Goal: Transaction & Acquisition: Purchase product/service

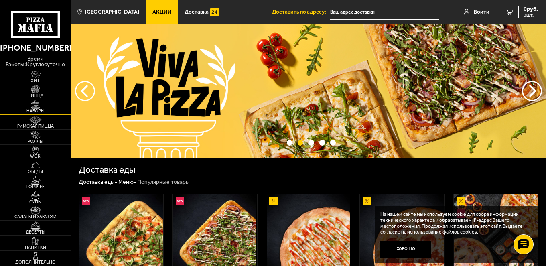
click at [37, 107] on img at bounding box center [35, 104] width 22 height 8
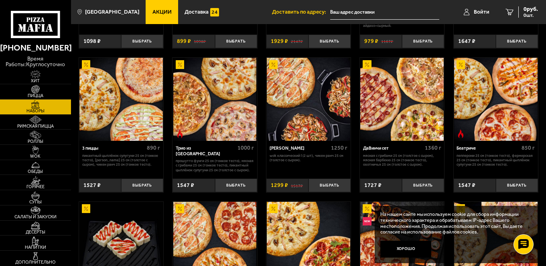
scroll to position [160, 0]
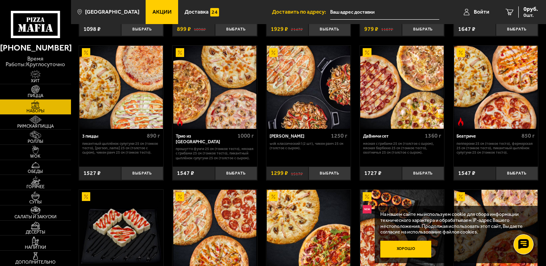
click at [408, 255] on button "Хорошо" at bounding box center [405, 249] width 51 height 17
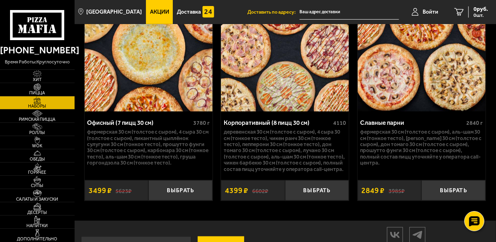
scroll to position [2211, 0]
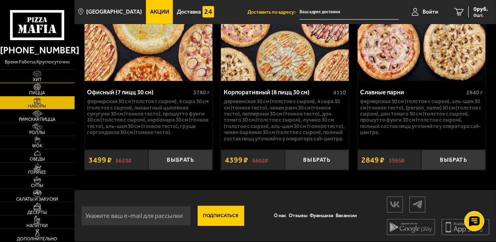
click at [37, 76] on img at bounding box center [37, 73] width 20 height 7
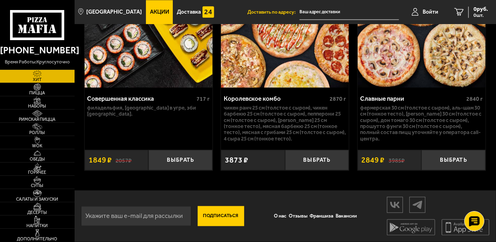
scroll to position [963, 0]
click at [37, 129] on img at bounding box center [37, 126] width 20 height 7
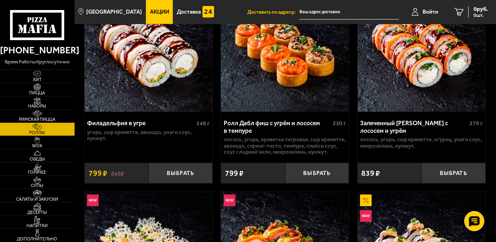
scroll to position [474, 0]
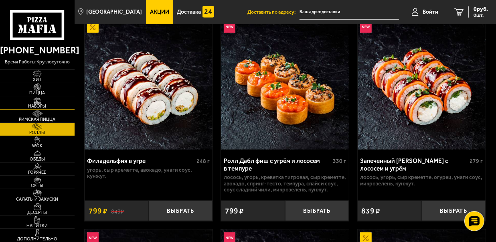
click at [47, 102] on link "Наборы" at bounding box center [37, 102] width 75 height 13
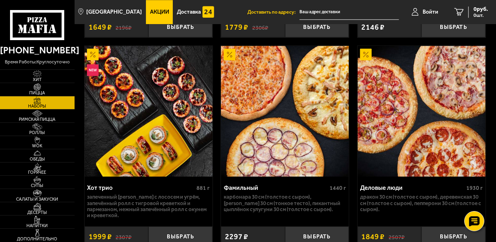
scroll to position [1299, 0]
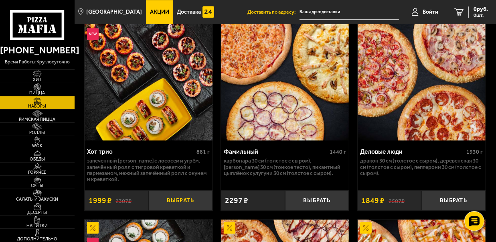
click at [178, 195] on button "Выбрать" at bounding box center [180, 200] width 64 height 20
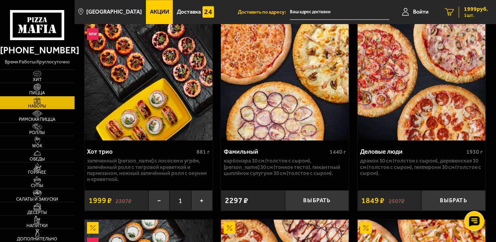
click at [447, 11] on icon "1" at bounding box center [449, 12] width 9 height 8
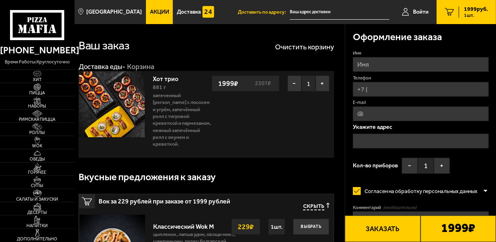
click at [391, 66] on input "Имя" at bounding box center [421, 64] width 136 height 15
type input "Денис"
click at [385, 89] on input "Телефон" at bounding box center [421, 89] width 136 height 15
type input "+7 (911) 966-13-77"
click at [371, 111] on input "E-mail" at bounding box center [421, 113] width 136 height 15
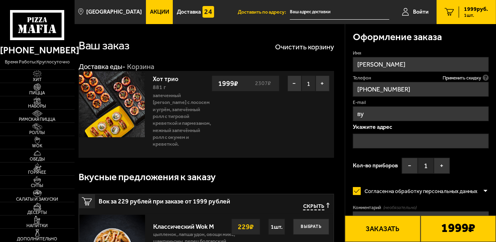
type input "в"
type input "denis_3077@mail.ru"
click at [419, 141] on input "text" at bounding box center [421, 141] width 136 height 15
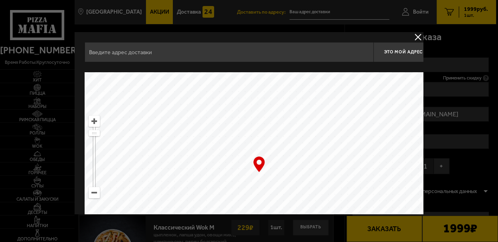
click at [415, 36] on button "delivery type" at bounding box center [418, 37] width 10 height 10
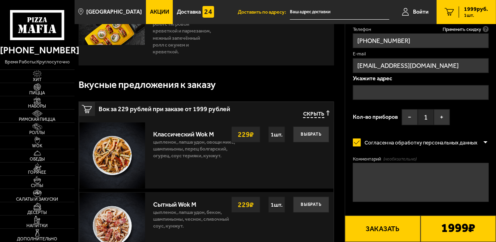
scroll to position [109, 0]
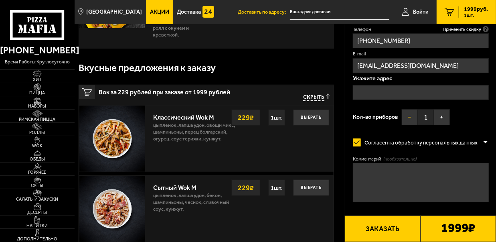
click at [408, 120] on button "−" at bounding box center [410, 117] width 16 height 16
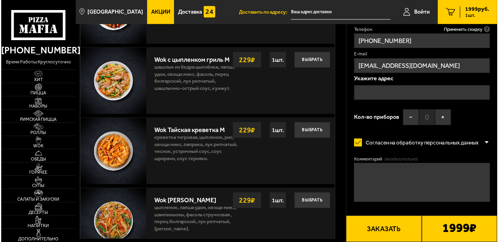
scroll to position [401, 0]
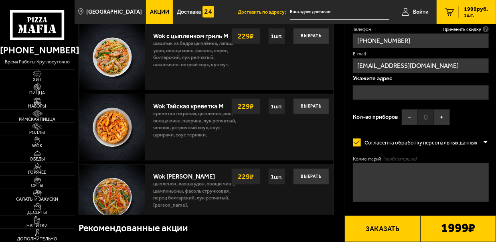
click at [389, 93] on input "text" at bounding box center [421, 92] width 136 height 15
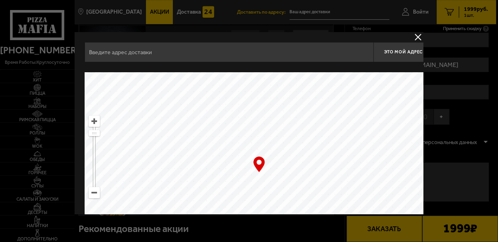
click at [134, 56] on input "text" at bounding box center [229, 52] width 289 height 20
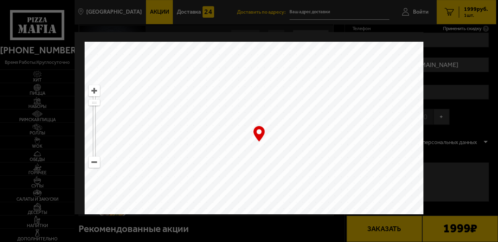
scroll to position [0, 0]
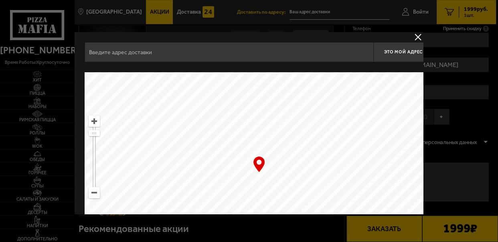
click at [152, 52] on input "text" at bounding box center [229, 52] width 289 height 20
type input "F"
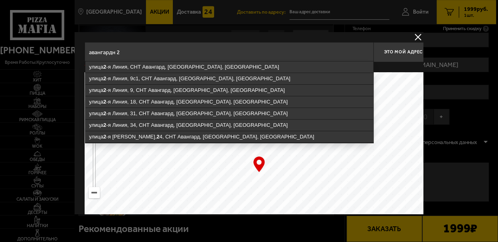
click at [114, 54] on input "авангардн 2" at bounding box center [229, 52] width 289 height 20
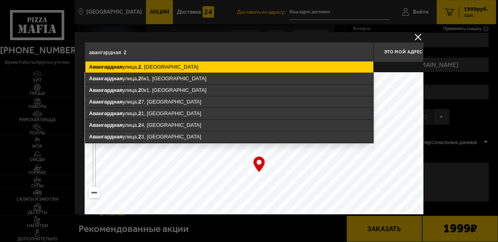
click at [152, 68] on ymaps "Авангардная улица, 2 , Санкт-Петербург" at bounding box center [229, 66] width 288 height 11
type input "Санкт-Петербург, Авангардная улица, 2"
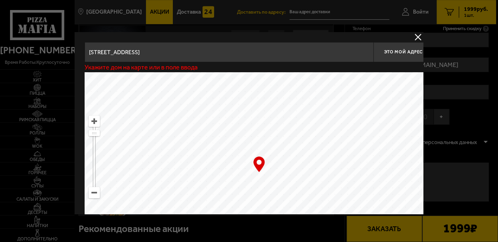
type input "Авангардная улица, 2"
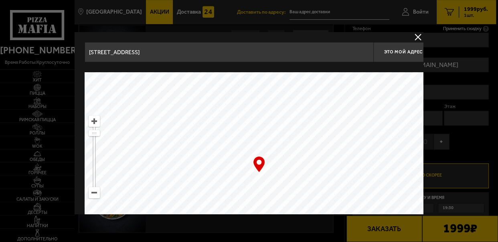
click at [201, 53] on input "Санкт-Петербург, Авангардная улица, 2" at bounding box center [229, 52] width 289 height 20
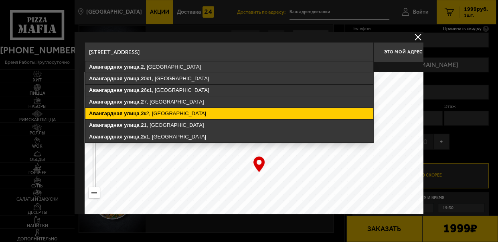
click at [160, 113] on ymaps "Авангардная улица , 2 к2, Санкт-Петербург" at bounding box center [229, 113] width 288 height 11
type input "Санкт-Петербург, Авангардная улица, 2к2"
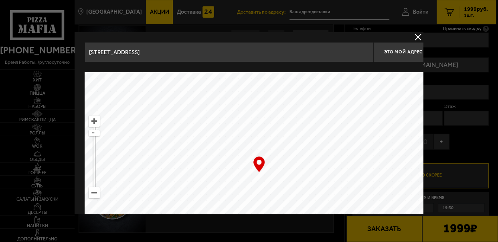
type input "[STREET_ADDRESS]"
click at [392, 51] on span "Это мой адрес" at bounding box center [403, 51] width 38 height 5
type input "[STREET_ADDRESS]"
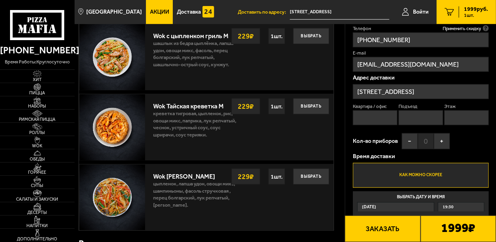
click at [375, 117] on input "Квартира / офис" at bounding box center [375, 117] width 45 height 15
type input "4"
click at [413, 120] on input "Подъезд" at bounding box center [421, 117] width 45 height 15
type input "1"
click at [457, 121] on input "Этаж" at bounding box center [466, 117] width 45 height 15
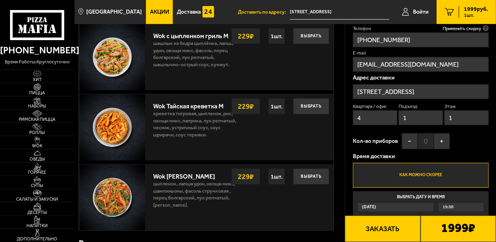
type input "1"
click at [423, 176] on label "Как можно скорее" at bounding box center [421, 175] width 136 height 25
click at [0, 0] on input "Как можно скорее" at bounding box center [0, 0] width 0 height 0
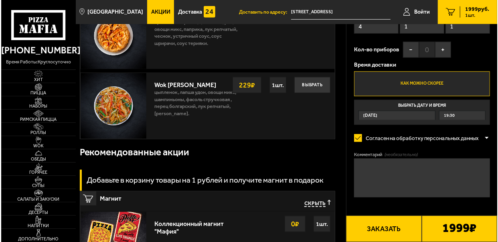
scroll to position [510, 0]
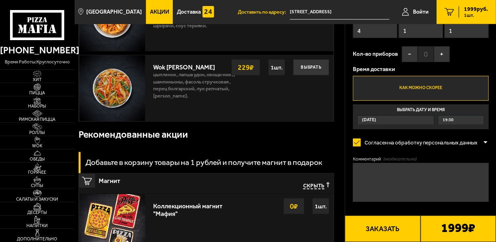
click at [385, 229] on button "Заказать" at bounding box center [382, 228] width 75 height 26
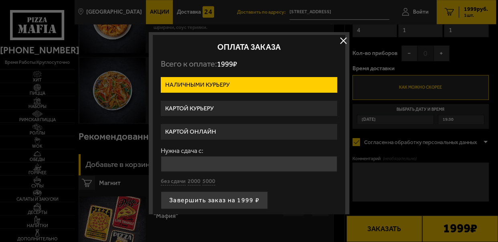
click at [210, 107] on label "Картой курьеру" at bounding box center [249, 109] width 176 height 16
click at [0, 0] on input "Картой курьеру" at bounding box center [0, 0] width 0 height 0
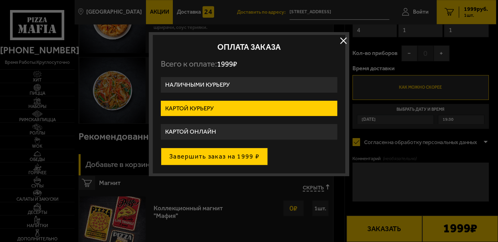
click at [201, 156] on button "Завершить заказ на 1999 ₽" at bounding box center [214, 157] width 107 height 18
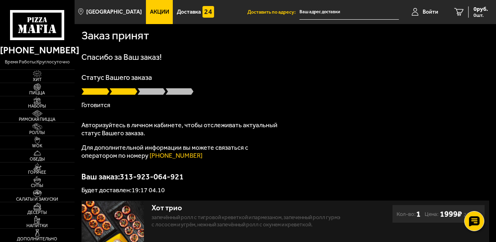
type input "Авангардная улица, 2к2"
type input "[STREET_ADDRESS]"
click at [52, 226] on span "Напитки" at bounding box center [37, 225] width 75 height 4
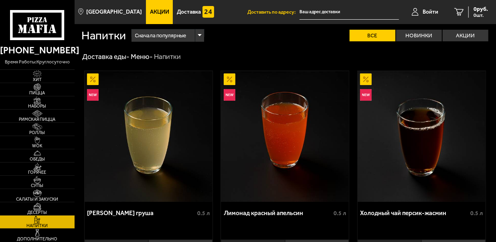
type input "[STREET_ADDRESS]"
click at [44, 91] on span "Пицца" at bounding box center [37, 93] width 75 height 4
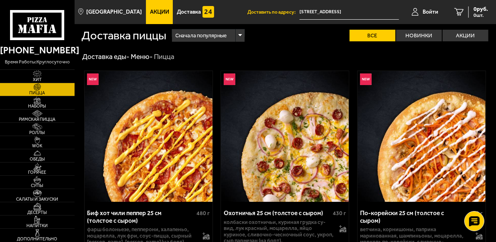
click at [198, 35] on span "Сначала популярные" at bounding box center [201, 35] width 51 height 15
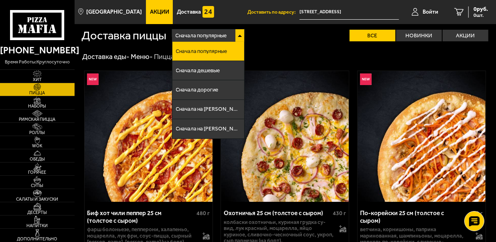
click at [237, 30] on div "Сначала популярные" at bounding box center [208, 35] width 73 height 12
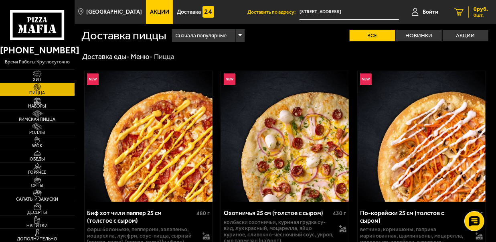
drag, startPoint x: 463, startPoint y: 12, endPoint x: 449, endPoint y: 7, distance: 14.6
click at [462, 12] on icon at bounding box center [458, 12] width 9 height 8
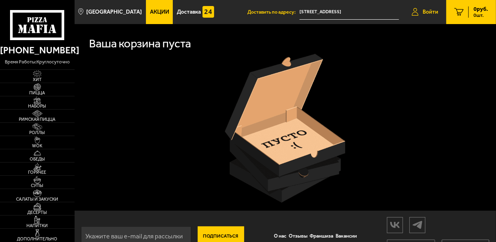
click at [423, 12] on link "Войти" at bounding box center [425, 12] width 43 height 24
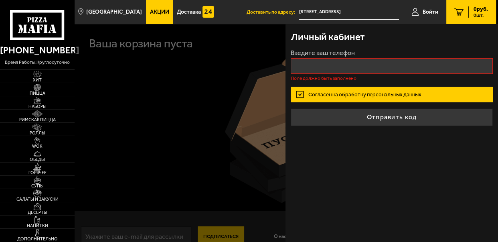
click at [239, 62] on div at bounding box center [324, 145] width 498 height 242
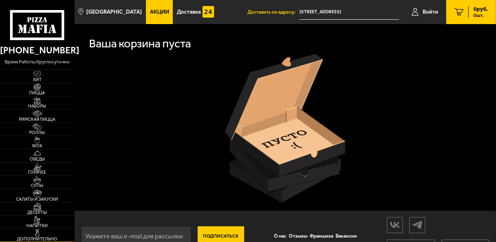
click at [23, 238] on span "Дополнительно" at bounding box center [37, 239] width 75 height 4
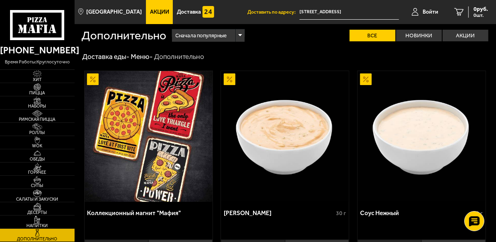
click at [52, 28] on icon at bounding box center [37, 25] width 55 height 30
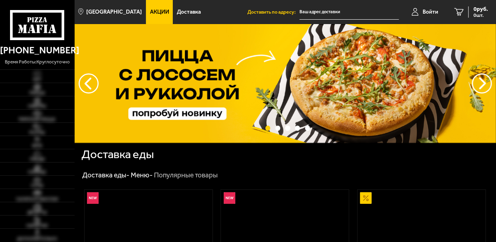
type input "[STREET_ADDRESS]"
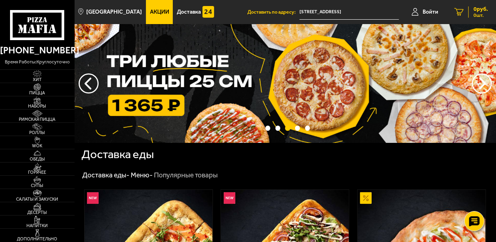
click at [458, 13] on icon at bounding box center [458, 12] width 9 height 8
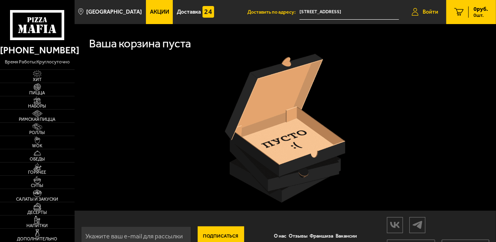
click at [429, 12] on span "Войти" at bounding box center [431, 12] width 16 height 6
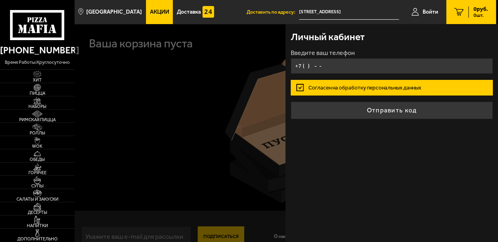
click at [316, 69] on input "+7 ( ) - -" at bounding box center [392, 66] width 202 height 16
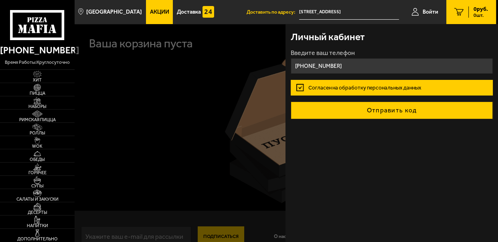
type input "+7 (911) 966-13-77"
click at [394, 113] on button "Отправить код" at bounding box center [392, 110] width 202 height 18
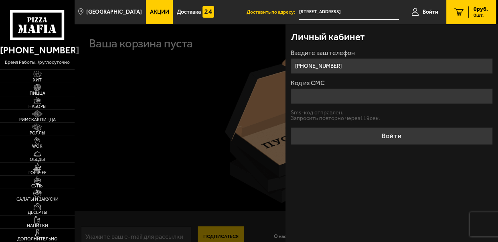
click at [378, 100] on input "Код из СМС" at bounding box center [392, 96] width 202 height 16
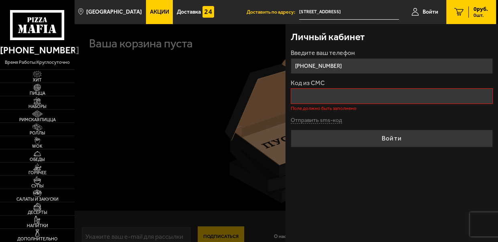
click at [346, 100] on input "Код из СМС" at bounding box center [392, 96] width 202 height 16
click at [334, 118] on button "Отправить sms-код" at bounding box center [316, 120] width 51 height 6
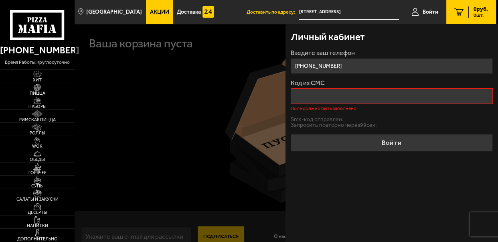
click at [314, 99] on input "Код из СМС" at bounding box center [392, 96] width 202 height 16
type input "8"
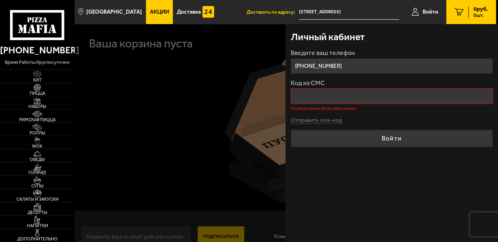
click at [319, 10] on input "[STREET_ADDRESS]" at bounding box center [348, 12] width 99 height 15
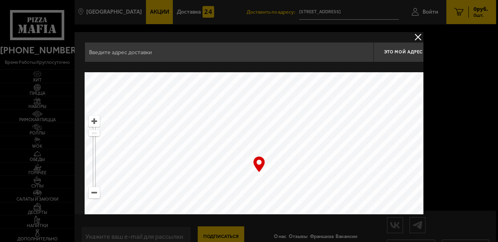
type input "[STREET_ADDRESS]"
click at [417, 36] on button "delivery type" at bounding box center [418, 37] width 10 height 10
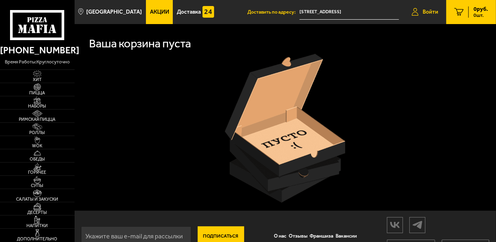
click at [426, 9] on span "Войти" at bounding box center [431, 12] width 16 height 6
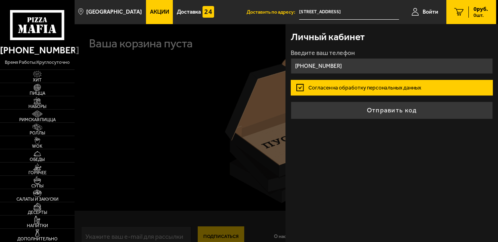
type input "+7 (911) 966-13-77"
click at [384, 86] on label "Согласен на обработку персональных данных" at bounding box center [392, 88] width 202 height 16
click at [0, 0] on input "Согласен на обработку персональных данных" at bounding box center [0, 0] width 0 height 0
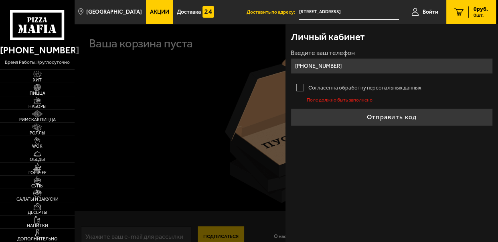
click at [300, 87] on label "Согласен на обработку персональных данных" at bounding box center [392, 88] width 202 height 16
click at [0, 0] on input "Согласен на обработку персональных данных" at bounding box center [0, 0] width 0 height 0
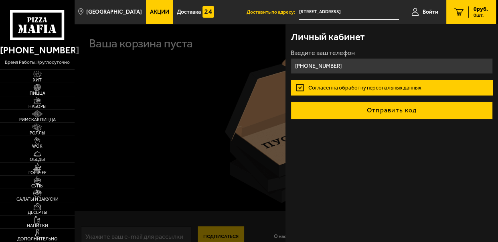
click at [403, 109] on button "Отправить код" at bounding box center [392, 110] width 202 height 18
